Goal: Use online tool/utility: Use online tool/utility

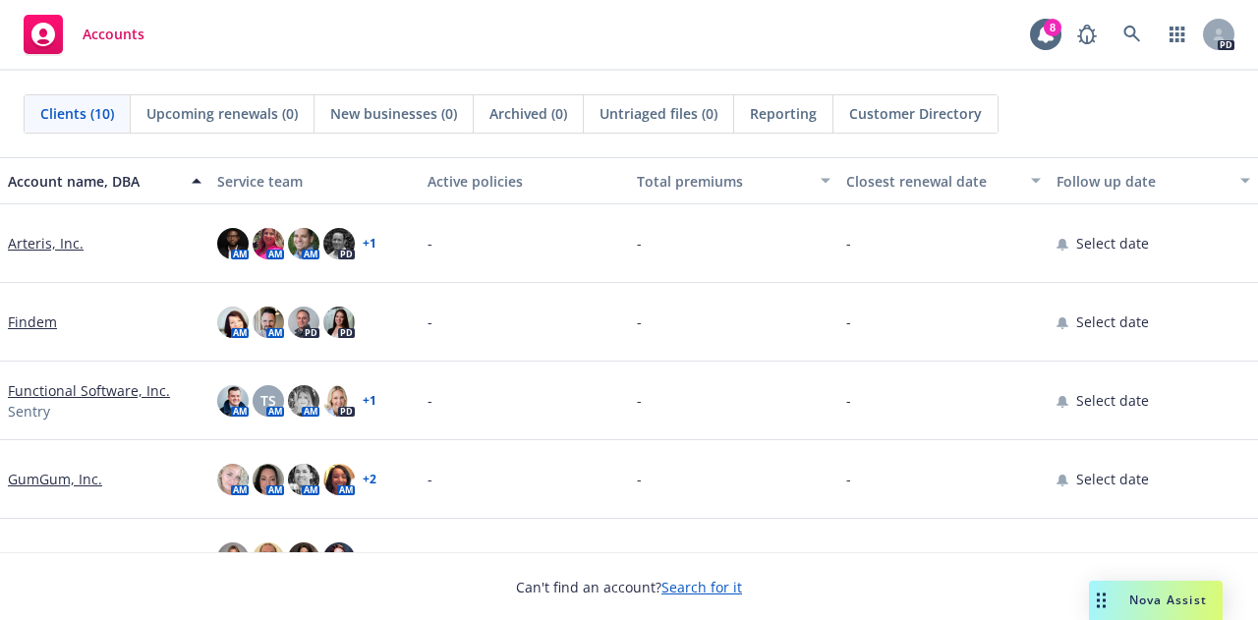
click at [1131, 600] on span "Nova Assist" at bounding box center [1168, 600] width 78 height 17
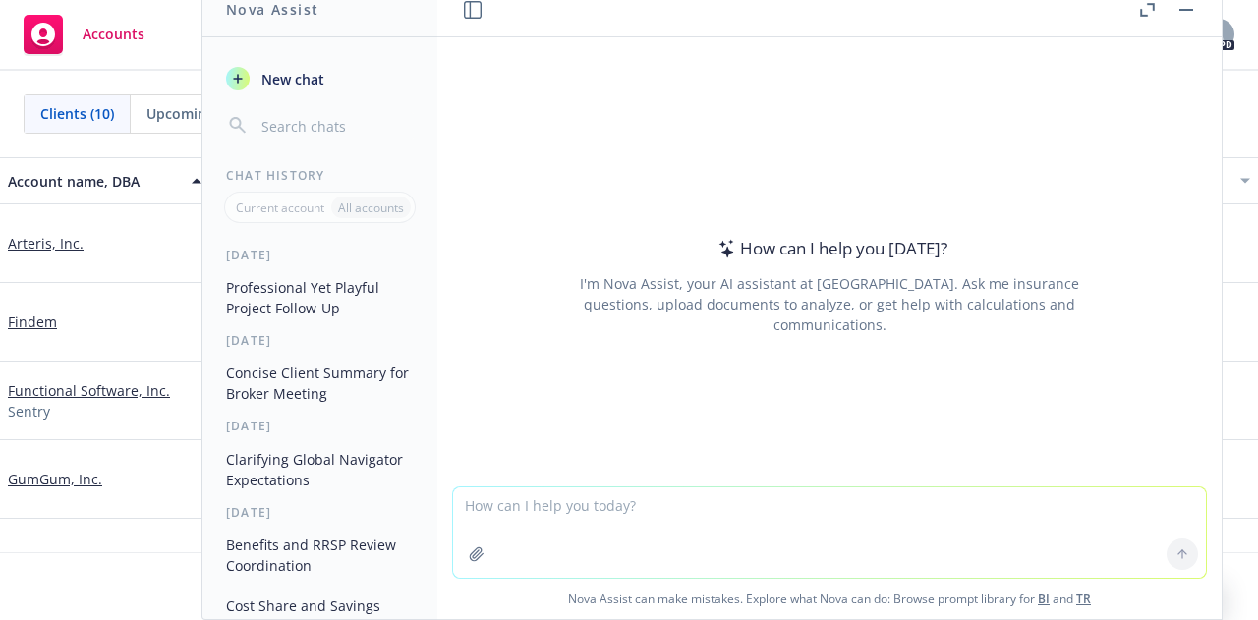
click at [579, 508] on textarea at bounding box center [829, 533] width 753 height 90
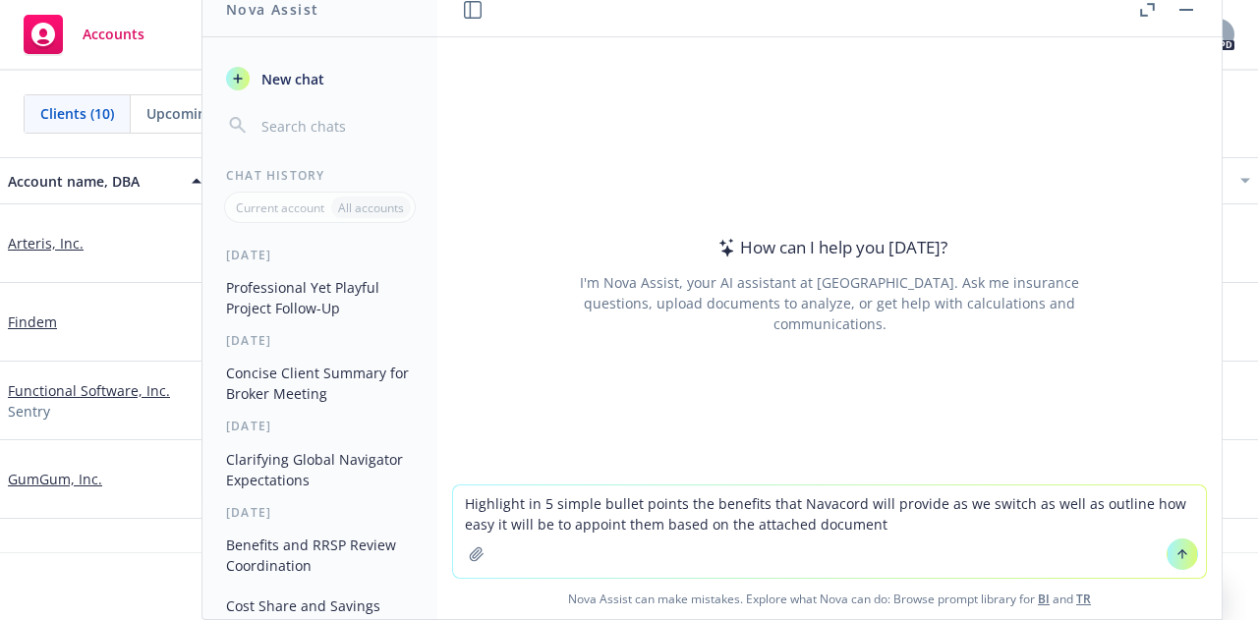
type textarea "Highlight in 5 simple bullet points the benefits that Navacord will provide as …"
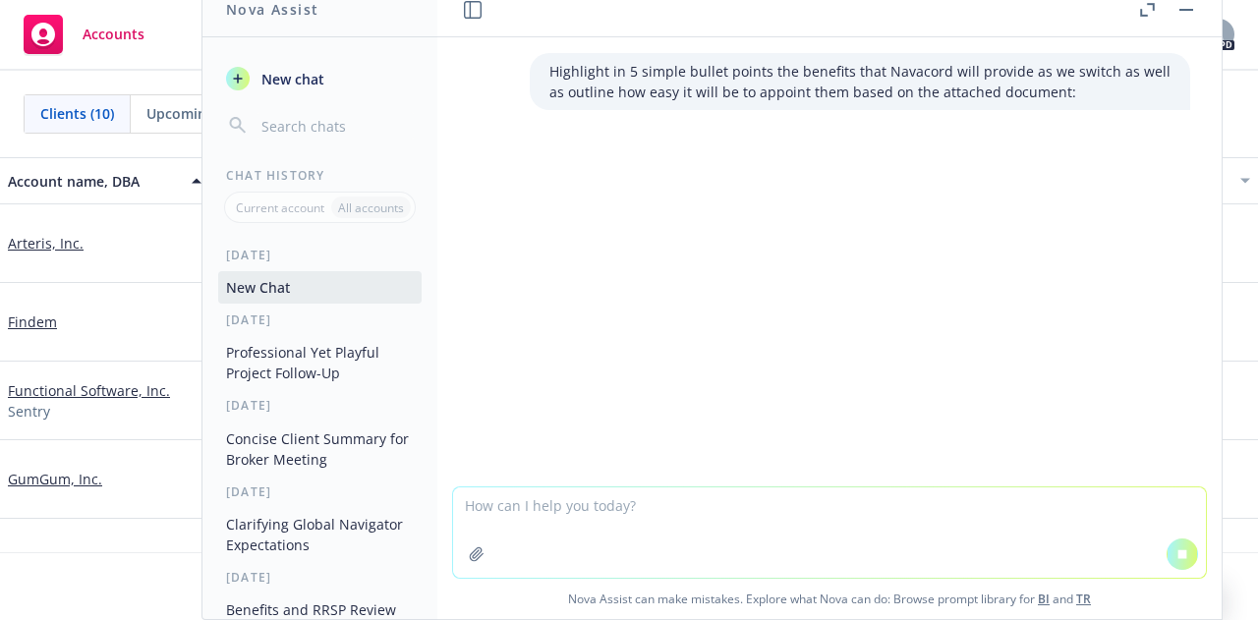
click at [469, 551] on icon "button" at bounding box center [477, 555] width 16 height 16
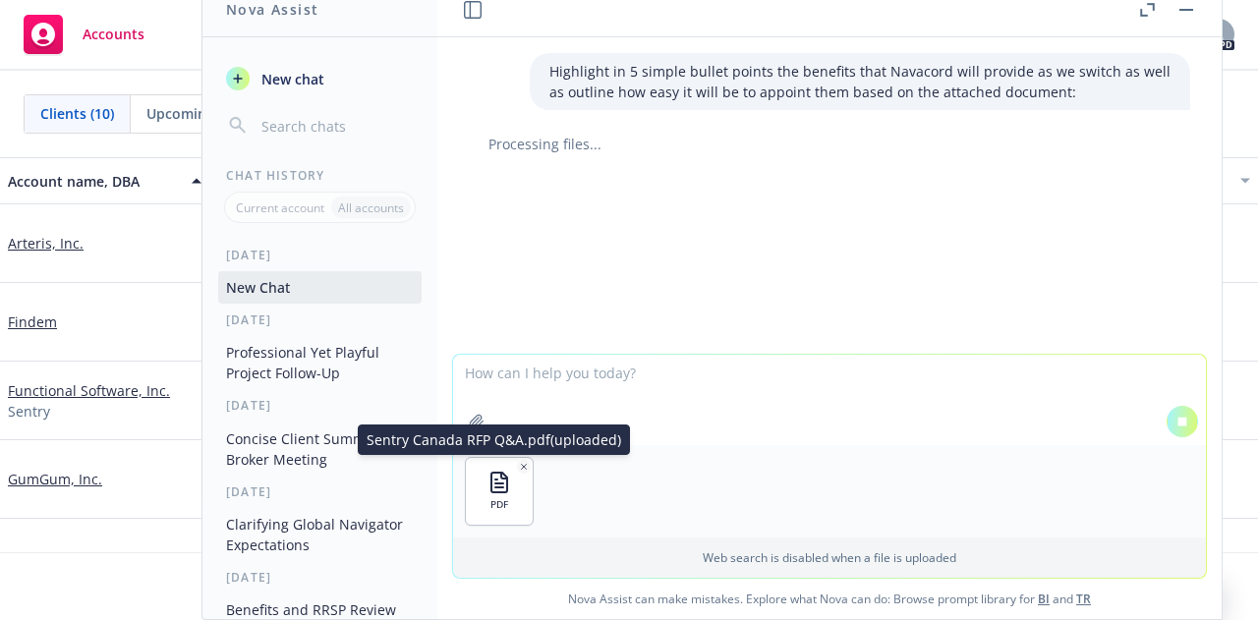
click at [496, 496] on div "PDF" at bounding box center [499, 491] width 67 height 67
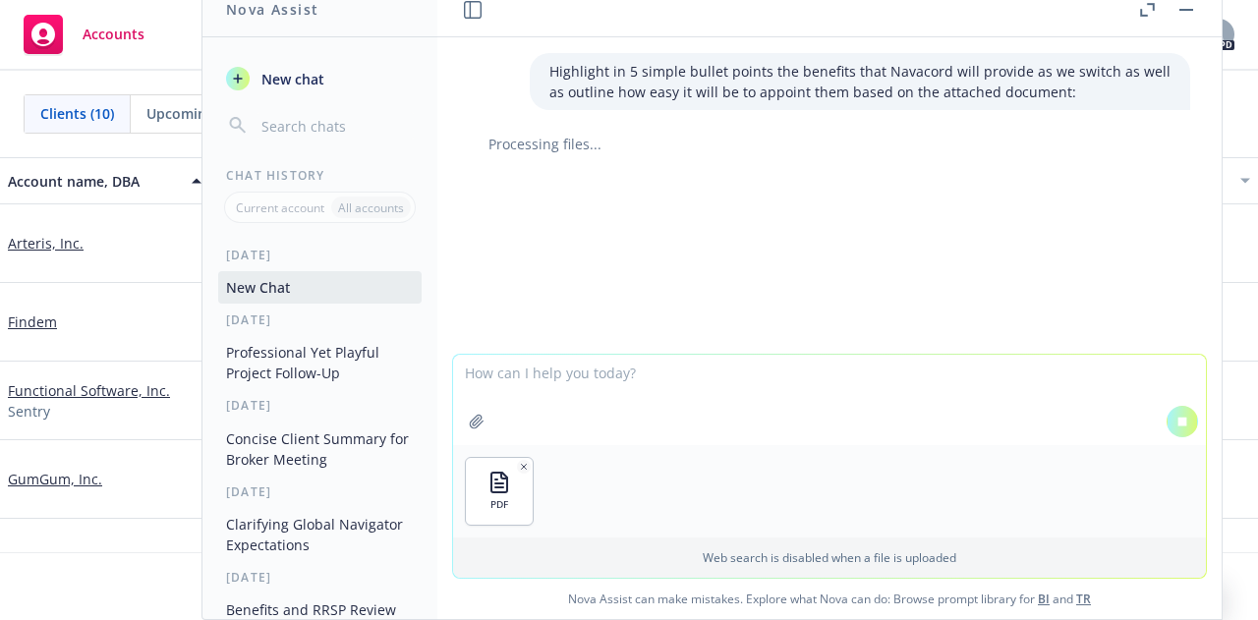
click at [496, 496] on div "PDF" at bounding box center [499, 491] width 67 height 67
click at [480, 489] on div "PDF" at bounding box center [499, 491] width 67 height 67
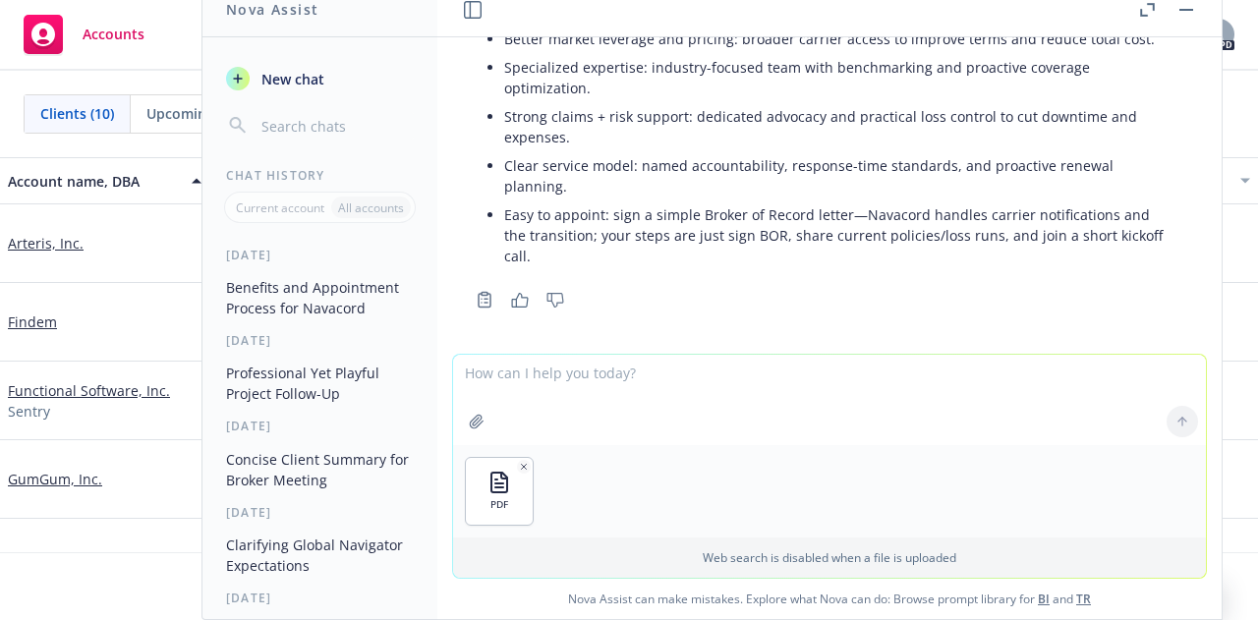
scroll to position [180, 0]
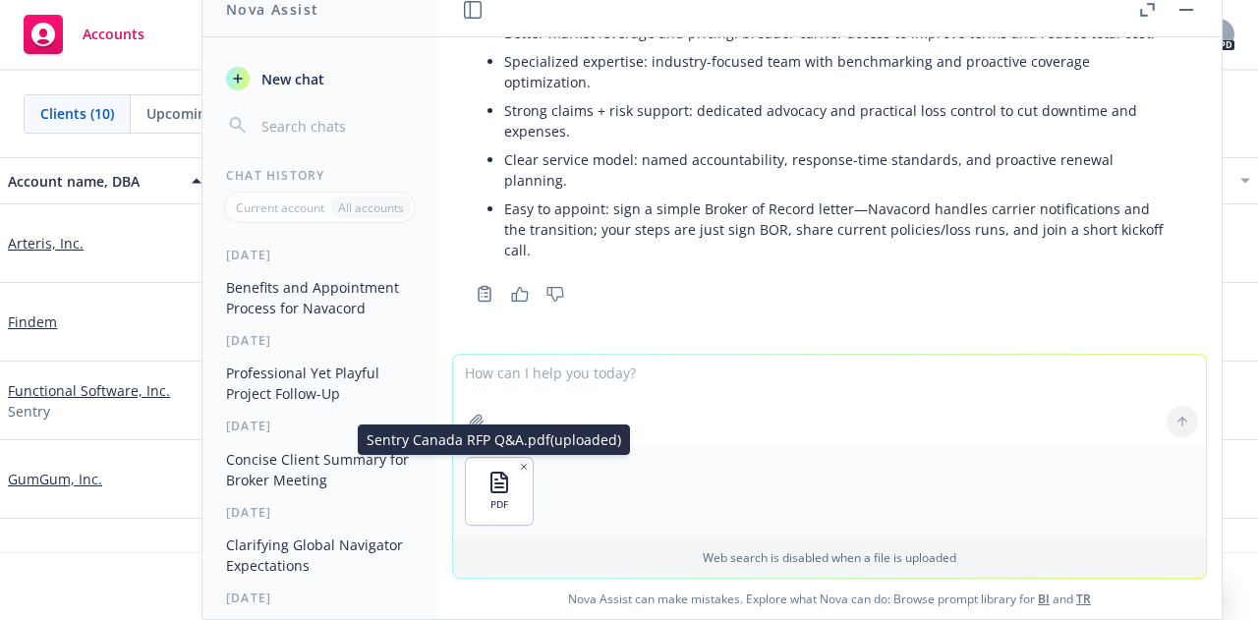
click at [496, 484] on icon "button" at bounding box center [499, 484] width 8 height 0
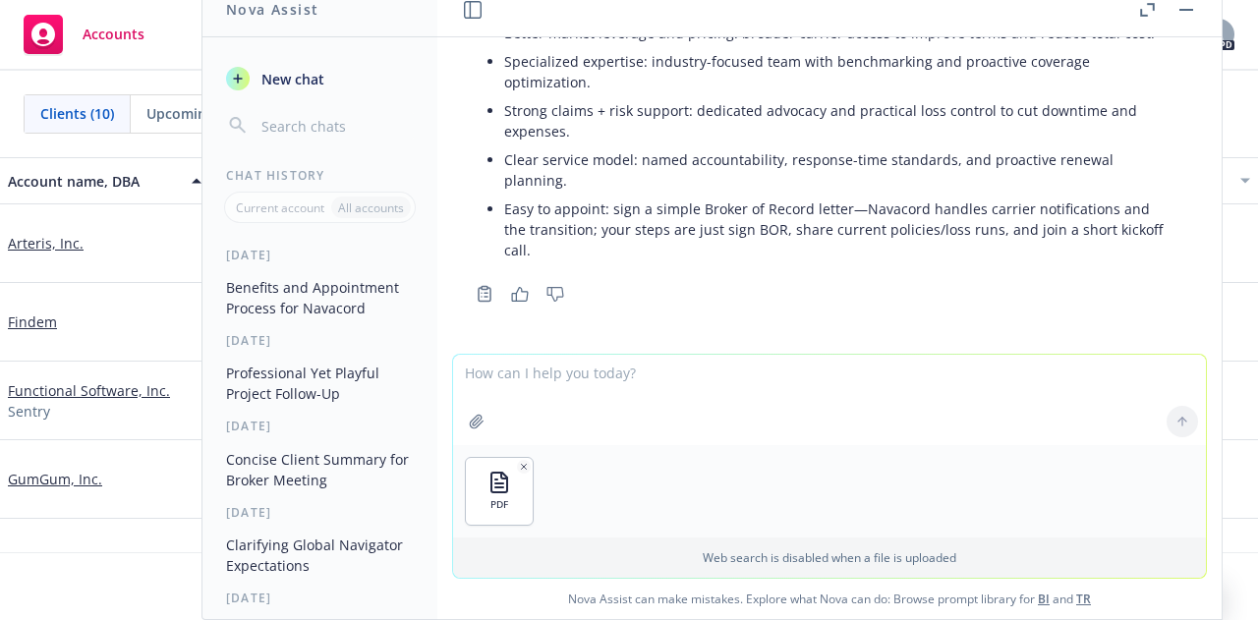
click at [1186, 423] on div at bounding box center [1182, 421] width 47 height 47
click at [665, 381] on textarea at bounding box center [829, 400] width 753 height 90
type textarea "Here is the file"
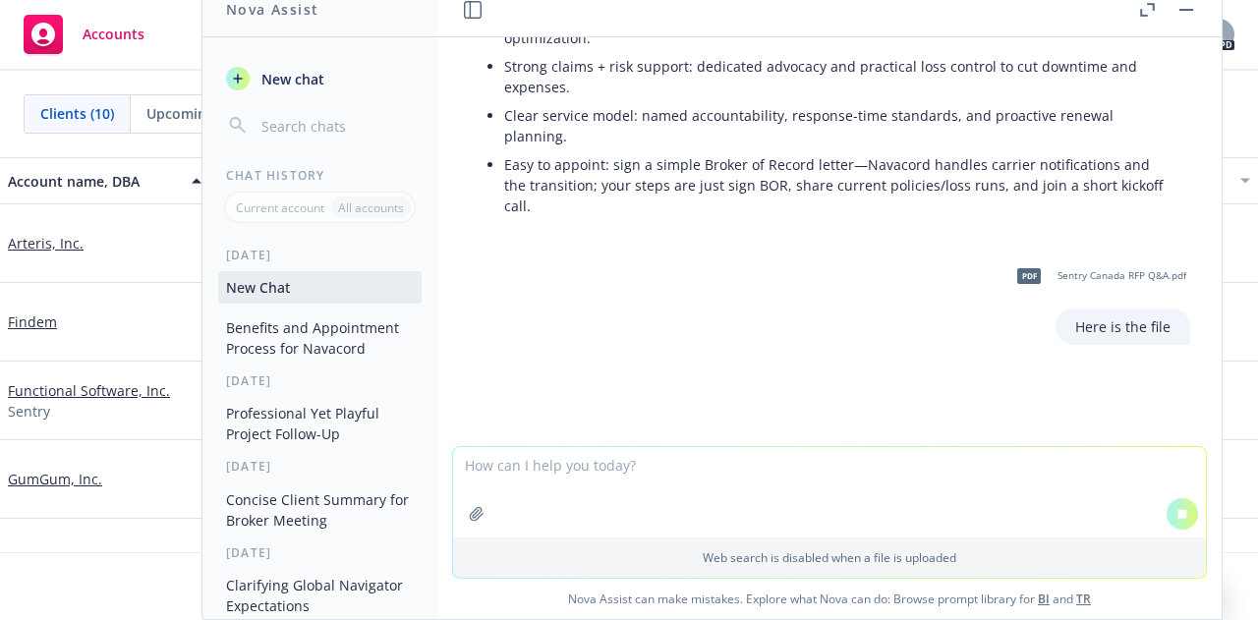
scroll to position [236, 0]
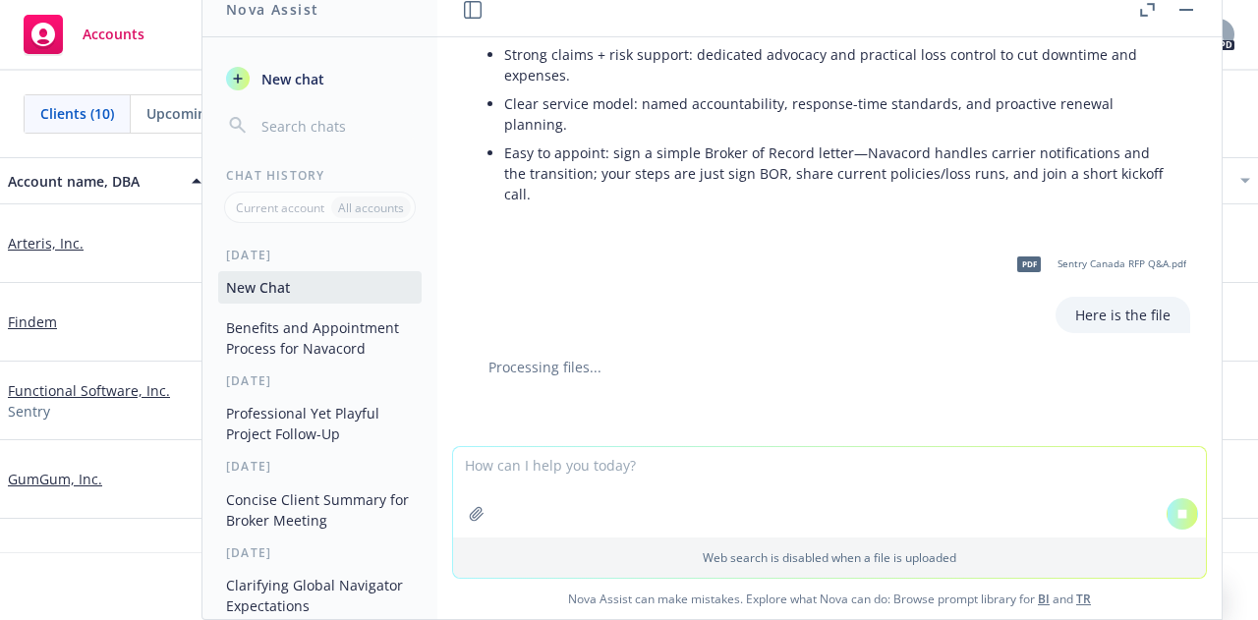
click at [471, 515] on icon "button" at bounding box center [476, 513] width 13 height 13
click at [540, 385] on textarea at bounding box center [829, 400] width 753 height 90
click at [925, 404] on textarea "Also do it for this file" at bounding box center [829, 399] width 753 height 92
type textarea "Also do it for this file"
click at [1177, 412] on button at bounding box center [1182, 421] width 31 height 31
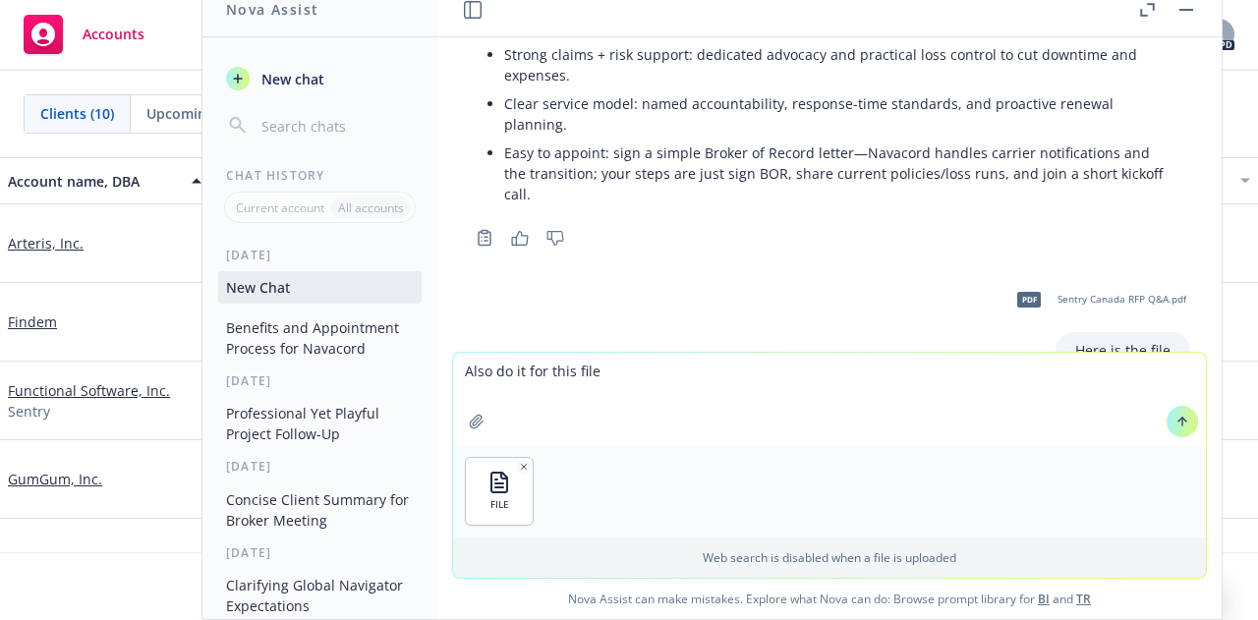
scroll to position [410, 0]
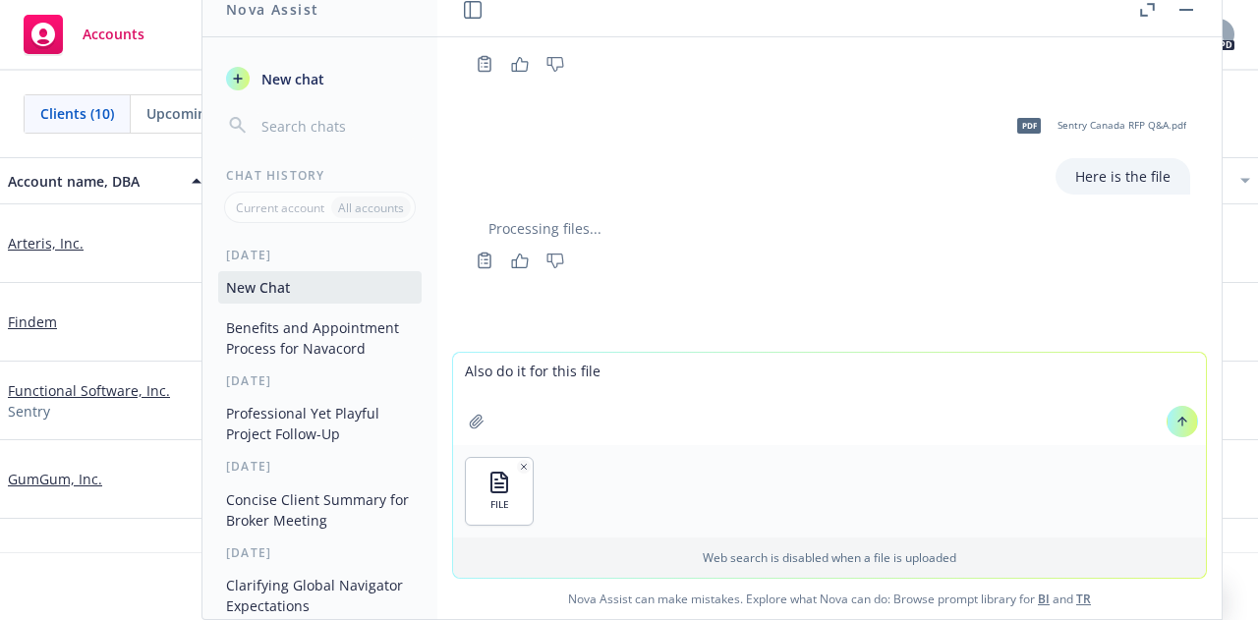
click at [1177, 428] on icon at bounding box center [1183, 422] width 14 height 14
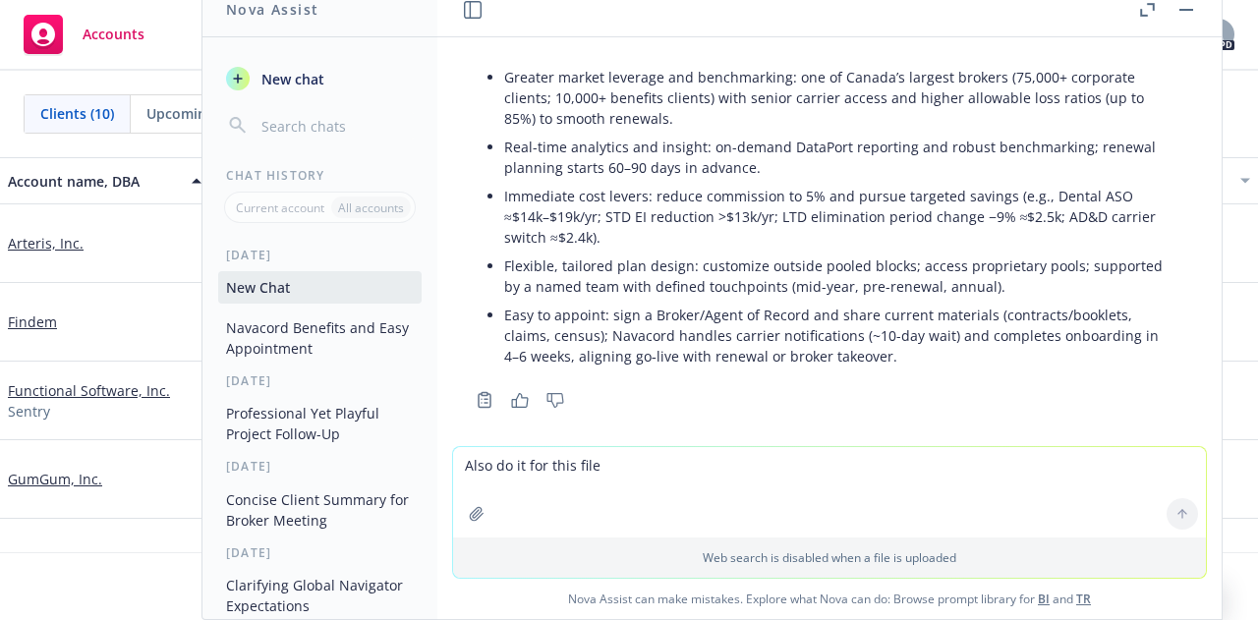
scroll to position [783, 0]
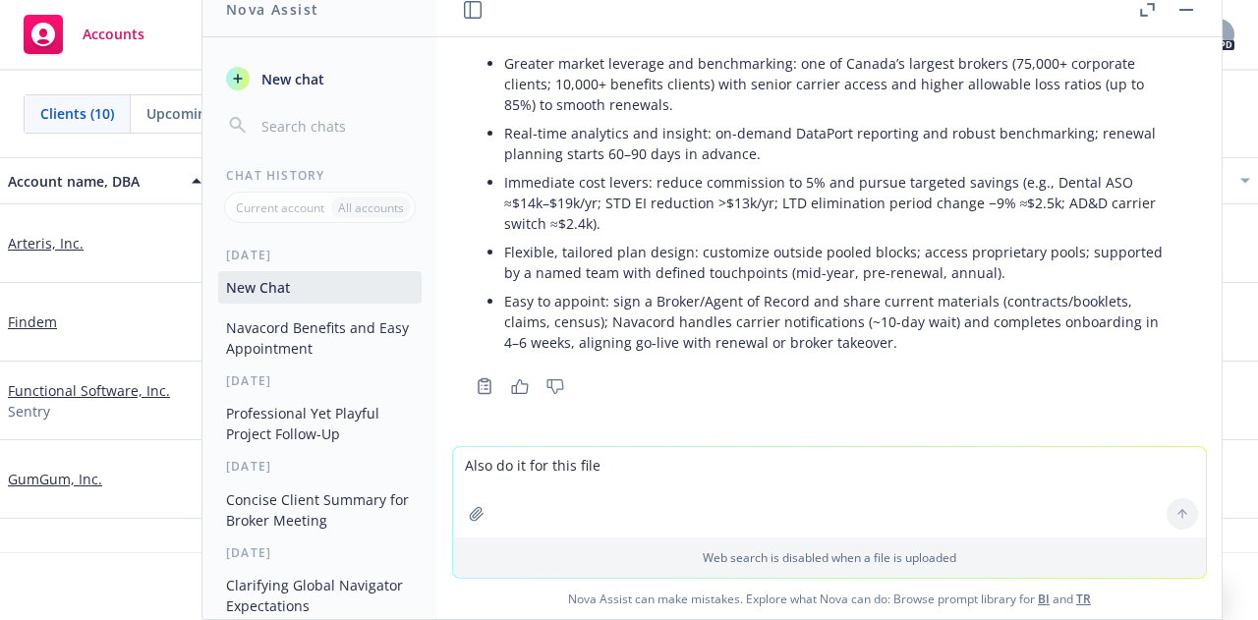
click at [923, 334] on li "Easy to appoint: sign a Broker/Agent of Record and share current materials (con…" at bounding box center [837, 322] width 666 height 70
